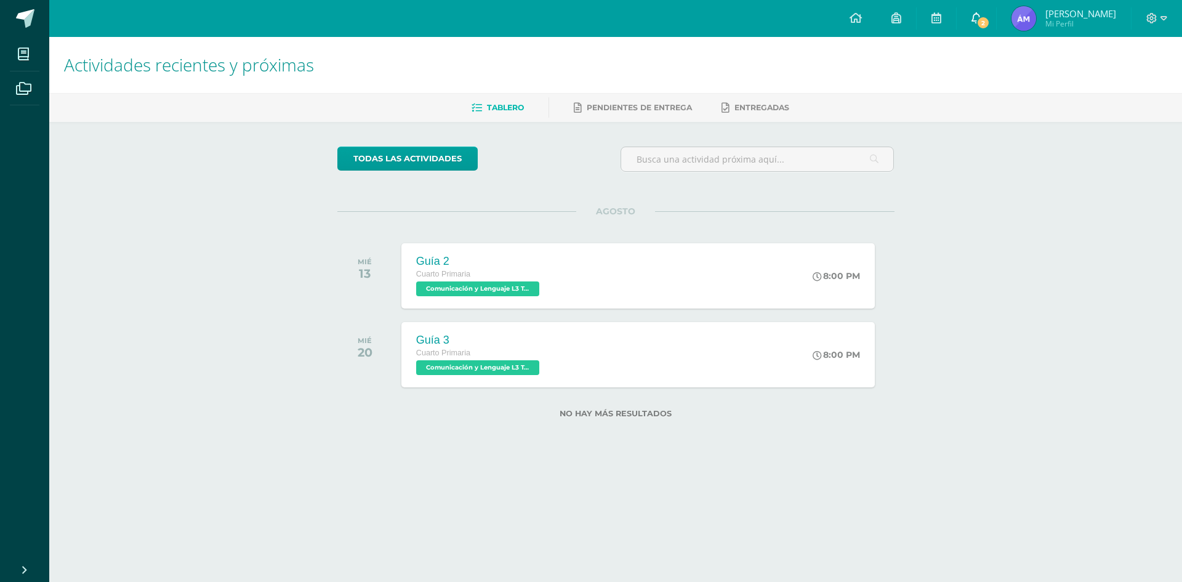
click at [990, 18] on span "2" at bounding box center [983, 23] width 14 height 14
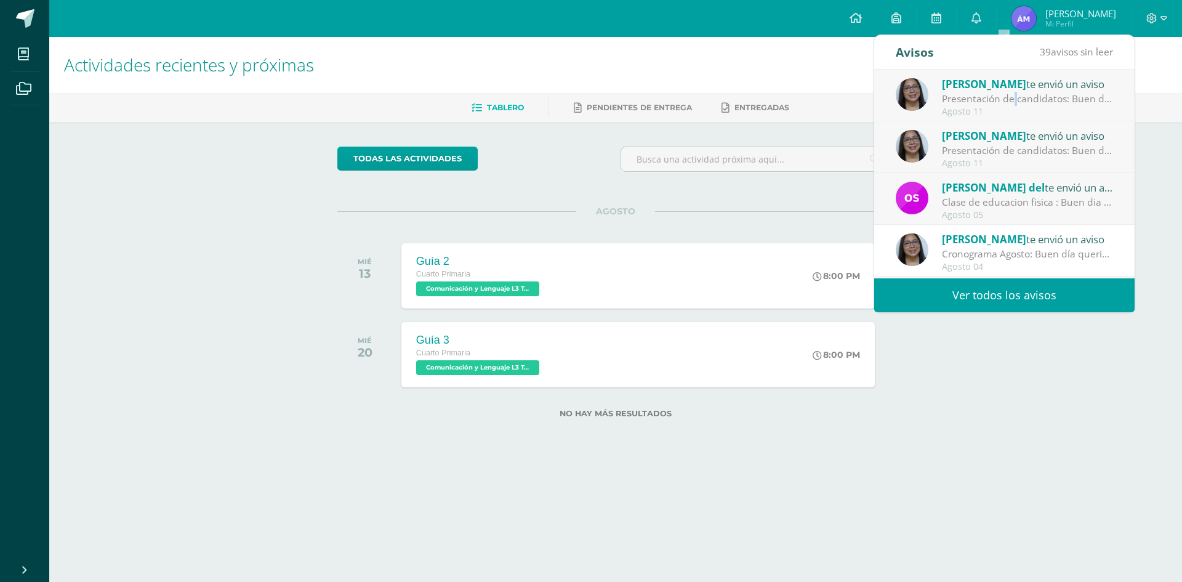
click at [978, 95] on div "Presentación de candidatos: Buen día queridos papitos y estudiantes el día de […" at bounding box center [1027, 99] width 171 height 14
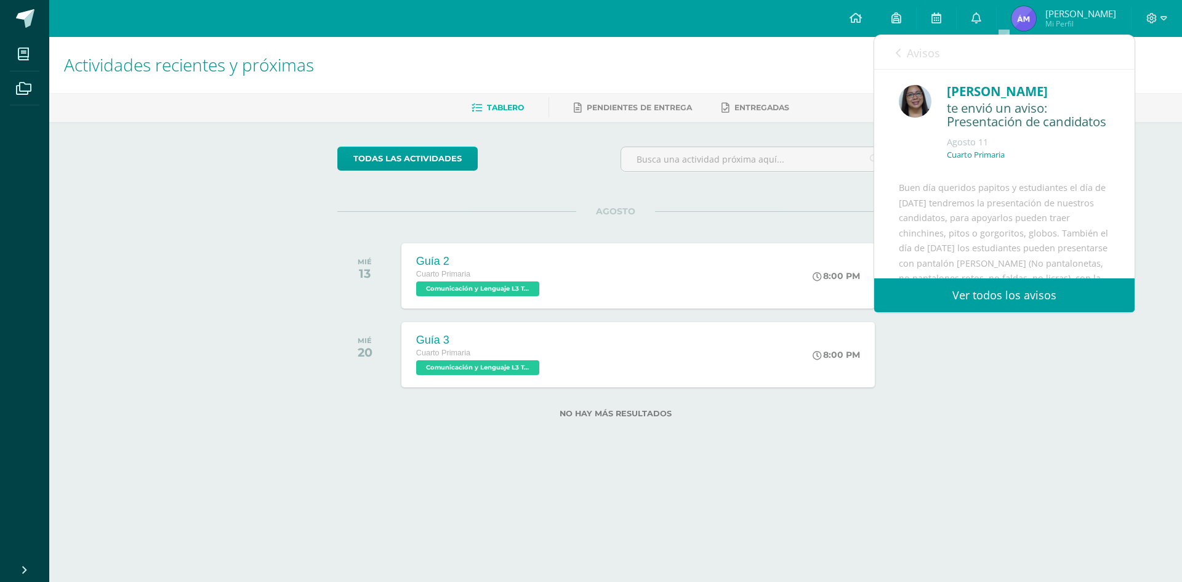
scroll to position [123, 0]
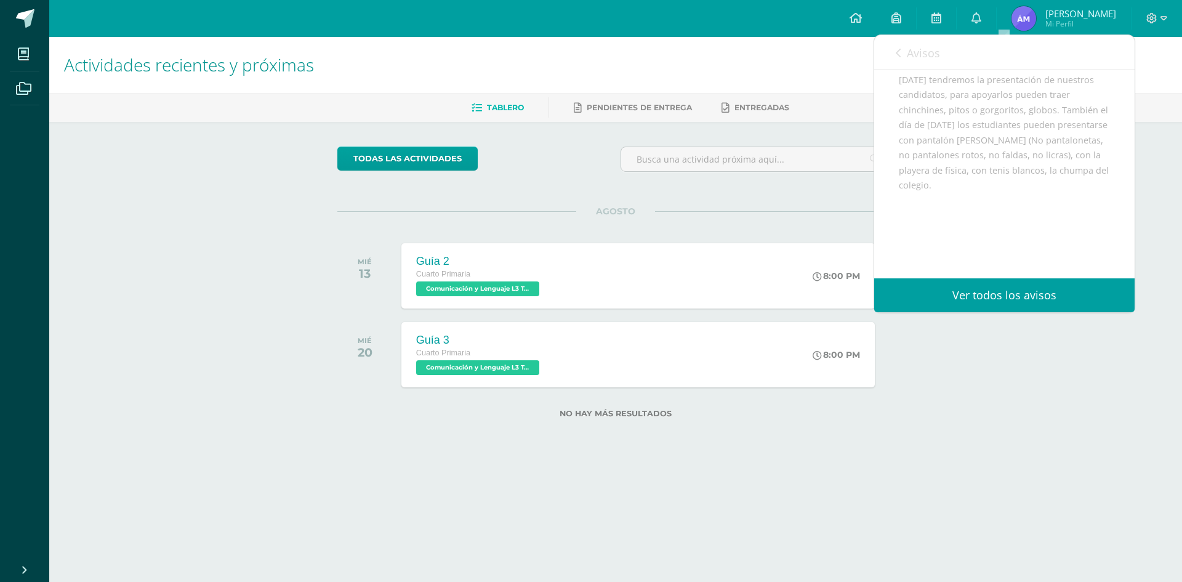
click at [901, 47] on link "Avisos" at bounding box center [918, 52] width 44 height 35
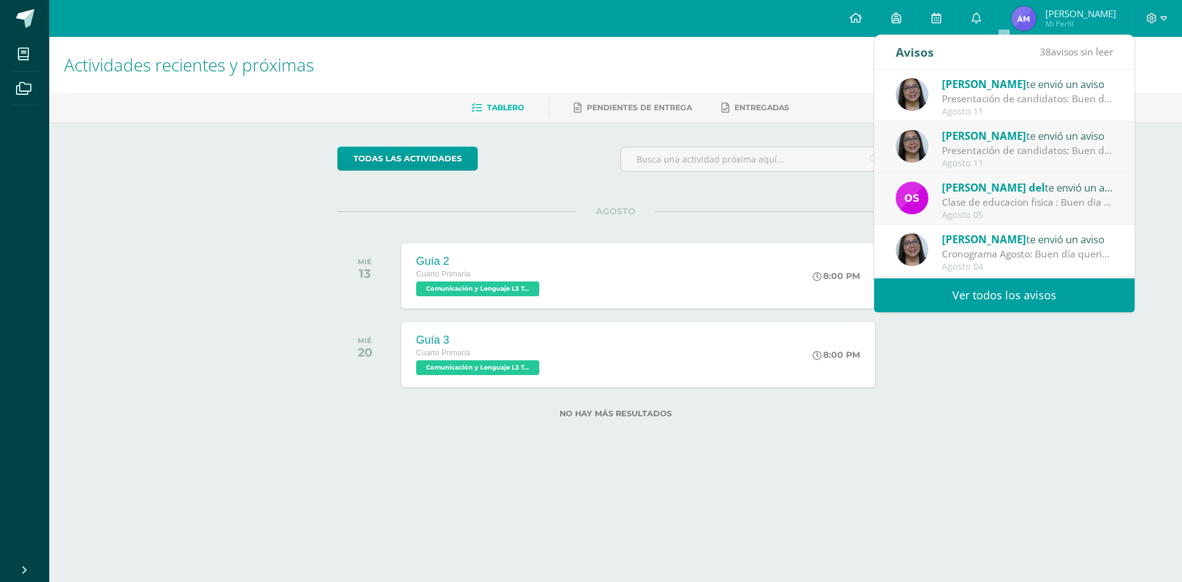
click at [984, 140] on span "[PERSON_NAME]" at bounding box center [984, 136] width 84 height 14
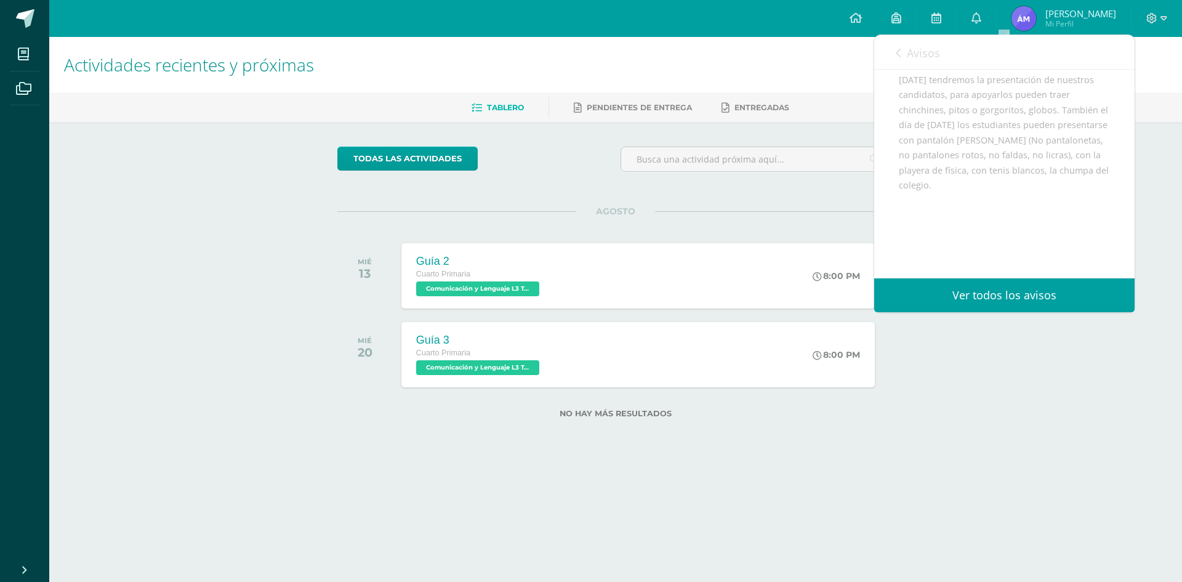
click at [898, 41] on link "Avisos" at bounding box center [918, 52] width 44 height 35
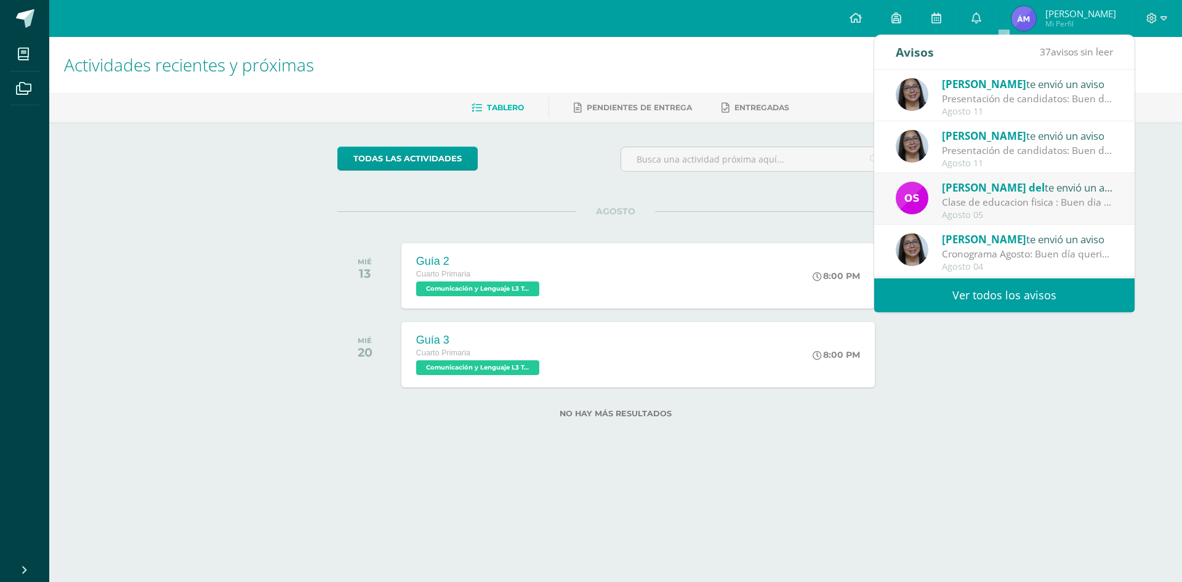
click at [950, 96] on div "Presentación de candidatos: Buen día queridos papitos y estudiantes el día de […" at bounding box center [1027, 99] width 171 height 14
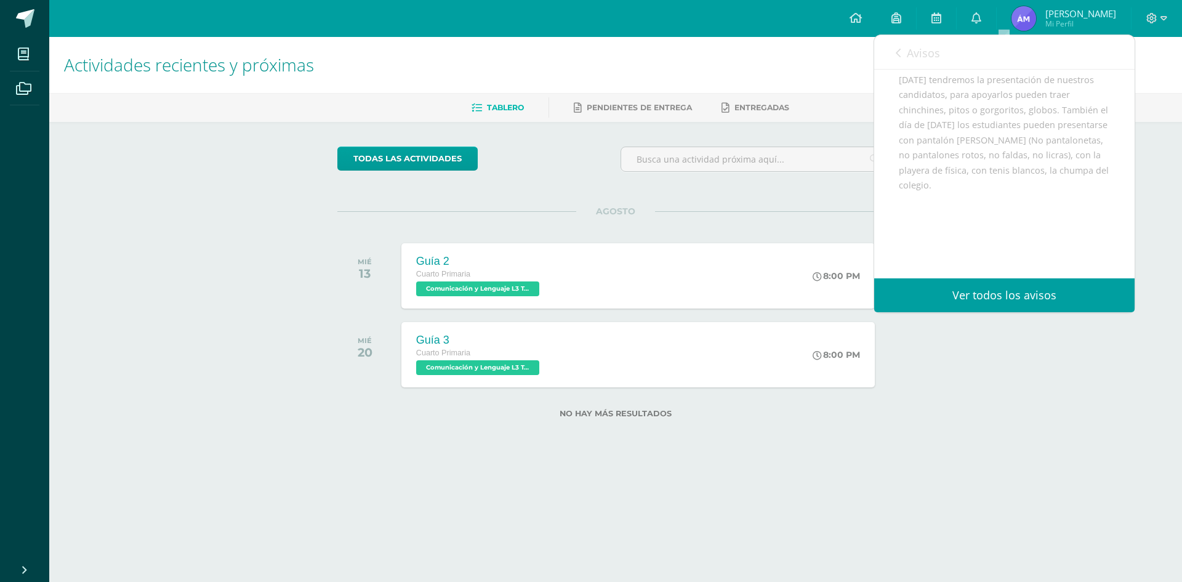
click at [902, 42] on link "Avisos" at bounding box center [918, 52] width 44 height 35
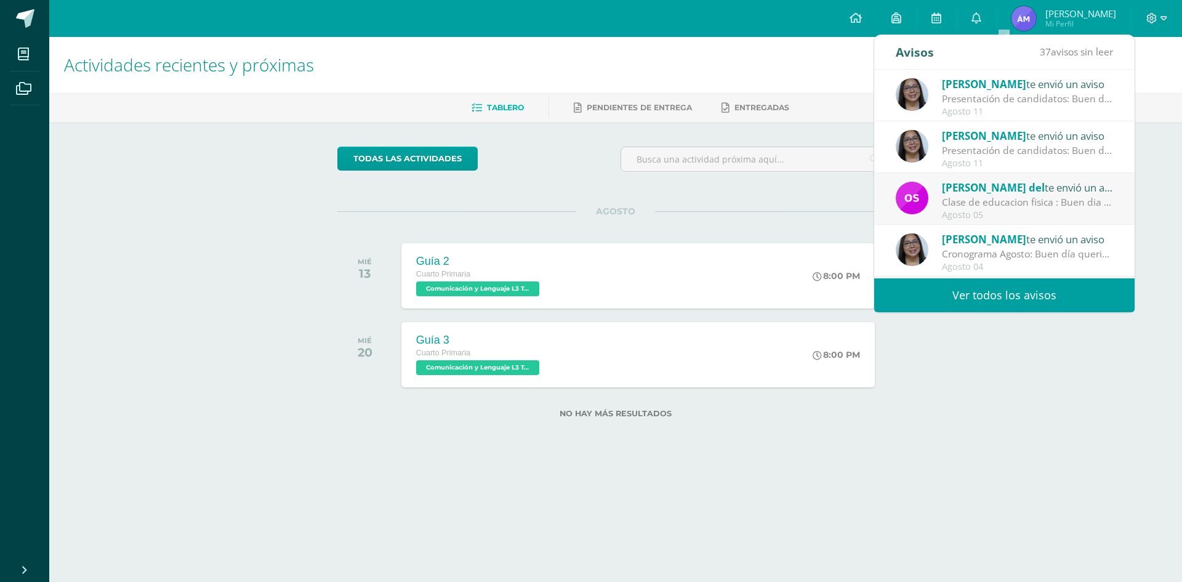
scroll to position [62, 0]
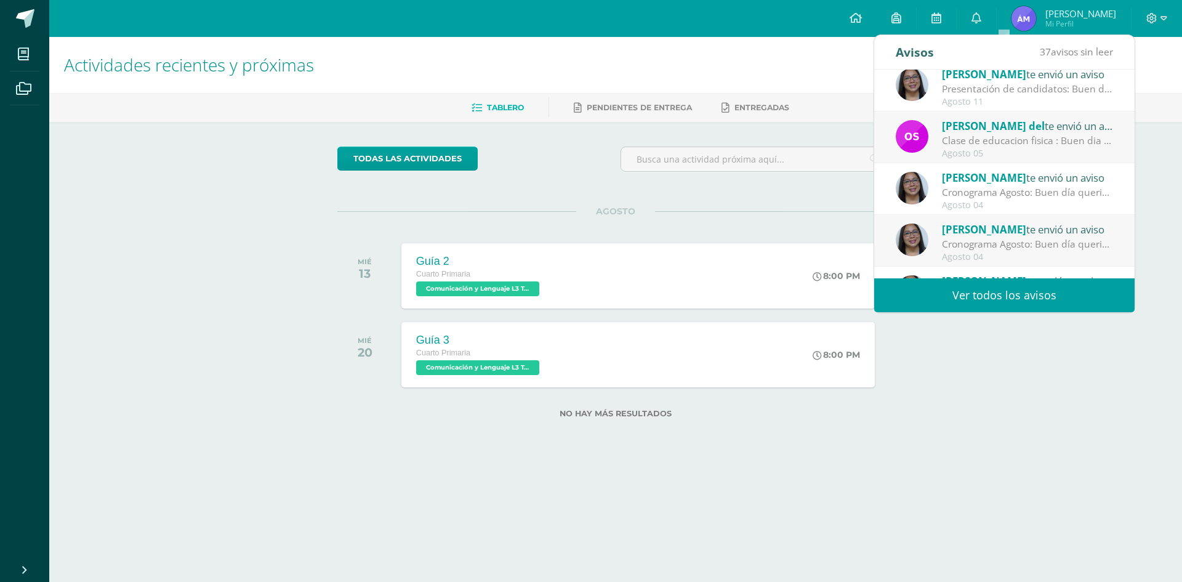
click at [1029, 182] on div "[PERSON_NAME] te envió un aviso" at bounding box center [1027, 177] width 171 height 16
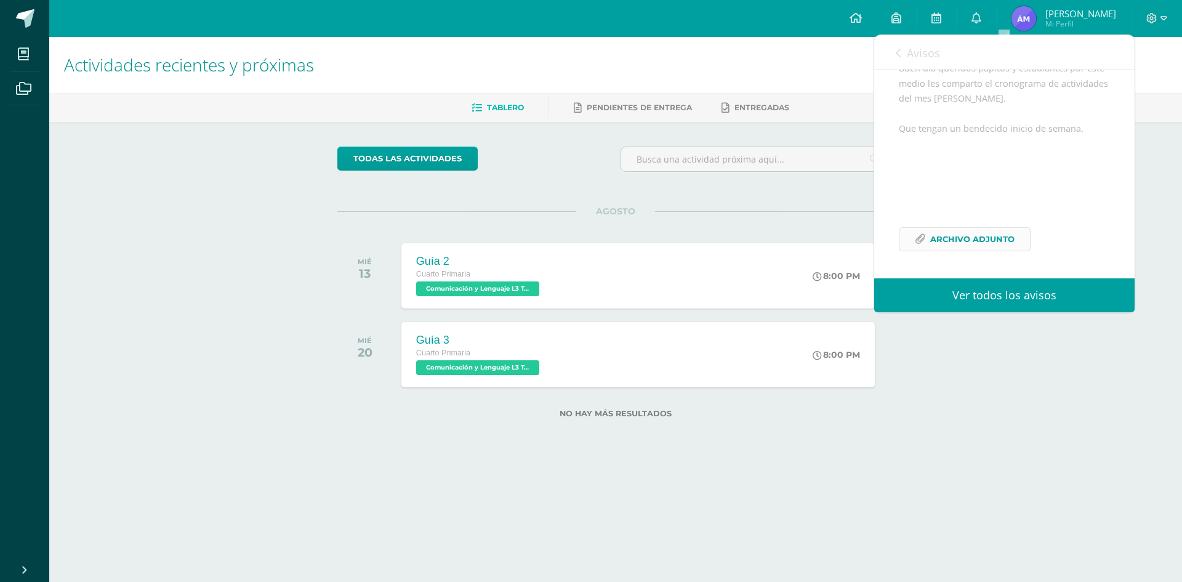
click at [1000, 251] on span "Archivo Adjunto" at bounding box center [972, 239] width 84 height 23
